Goal: Transaction & Acquisition: Purchase product/service

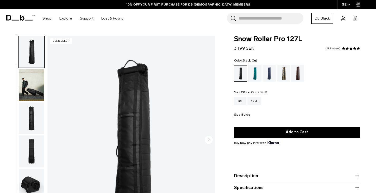
click at [312, 39] on div "Snow Roller Pro 127L 3 199 SEK 4.9 star rating 23 Reviews Color: Black Out Out …" at bounding box center [297, 129] width 158 height 187
click at [242, 102] on div "70L" at bounding box center [240, 101] width 12 height 8
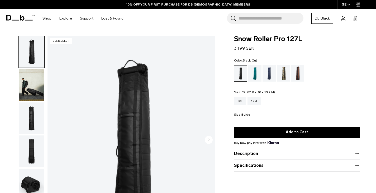
click at [238, 103] on div "70L" at bounding box center [240, 101] width 12 height 8
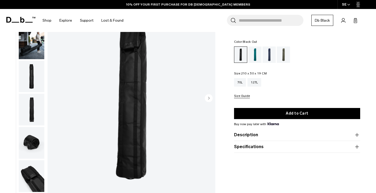
scroll to position [43, 0]
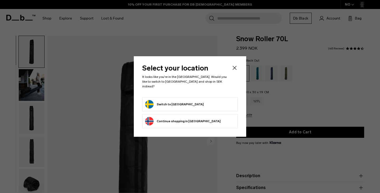
click at [233, 69] on icon "Close" at bounding box center [234, 68] width 6 height 6
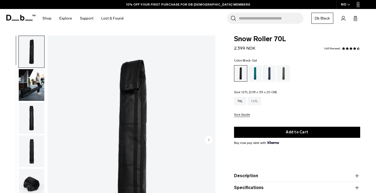
click at [252, 99] on div "127L" at bounding box center [254, 101] width 14 height 8
